Goal: Task Accomplishment & Management: Manage account settings

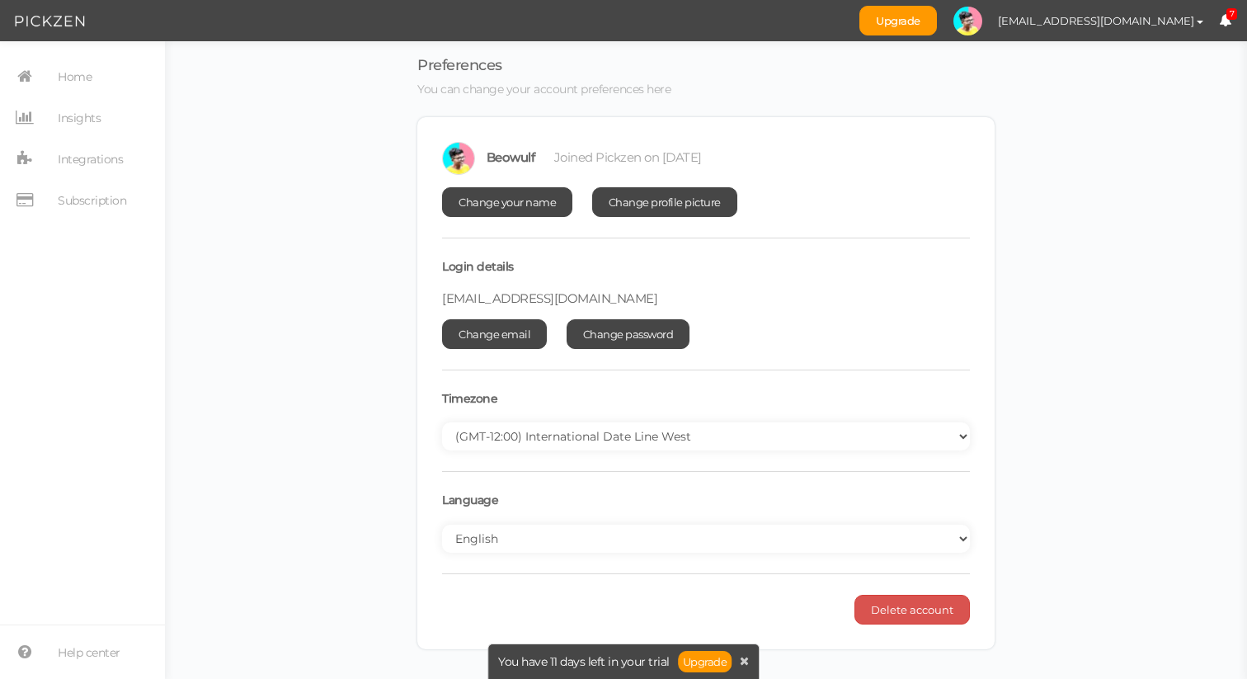
select select "Europe/[GEOGRAPHIC_DATA]"
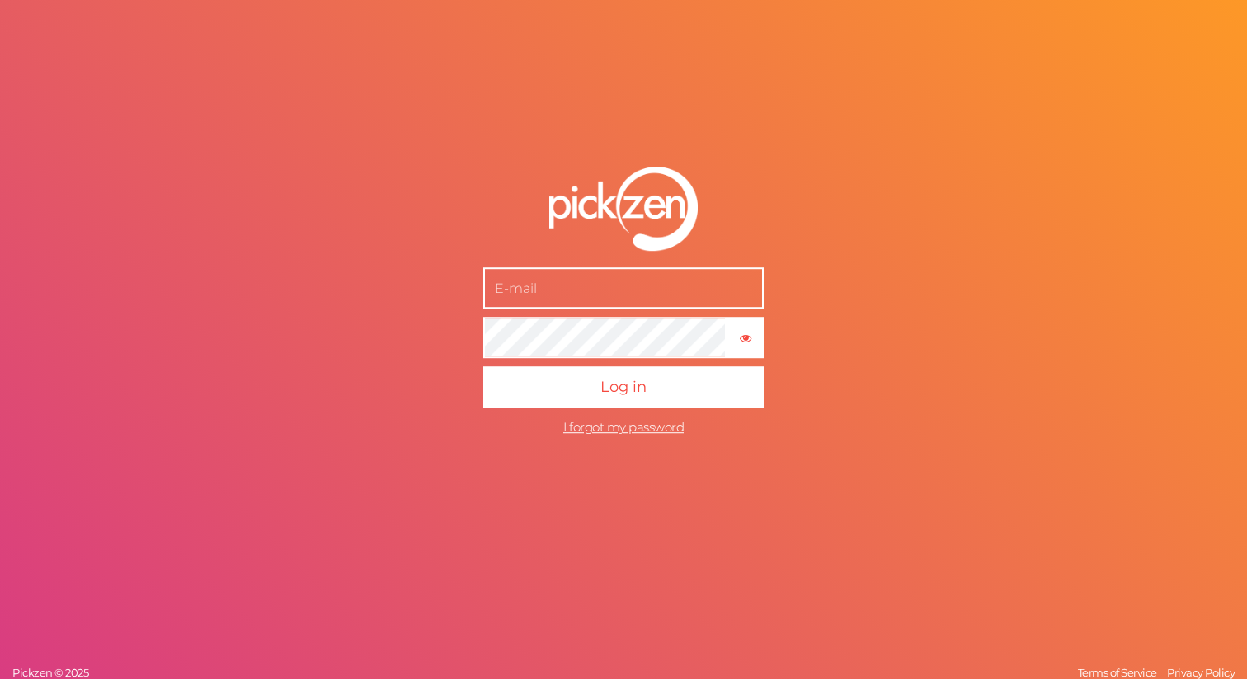
click at [572, 288] on input "text" at bounding box center [623, 287] width 280 height 41
type input "maneup@maneup.org"
click at [752, 344] on button "× Show password" at bounding box center [744, 337] width 37 height 41
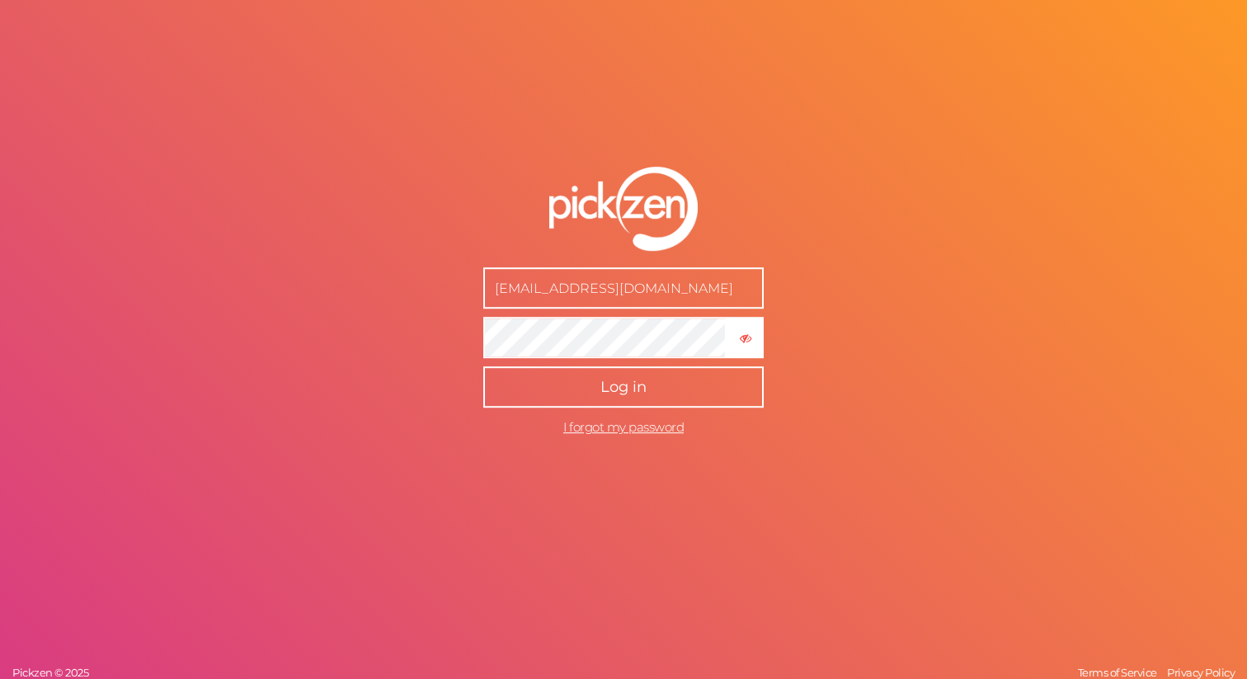
click at [658, 391] on button "Log in" at bounding box center [623, 386] width 280 height 41
click at [609, 383] on span "Log in" at bounding box center [623, 387] width 46 height 18
click at [552, 390] on button "Log in" at bounding box center [623, 386] width 280 height 41
